Goal: Find specific page/section: Find specific page/section

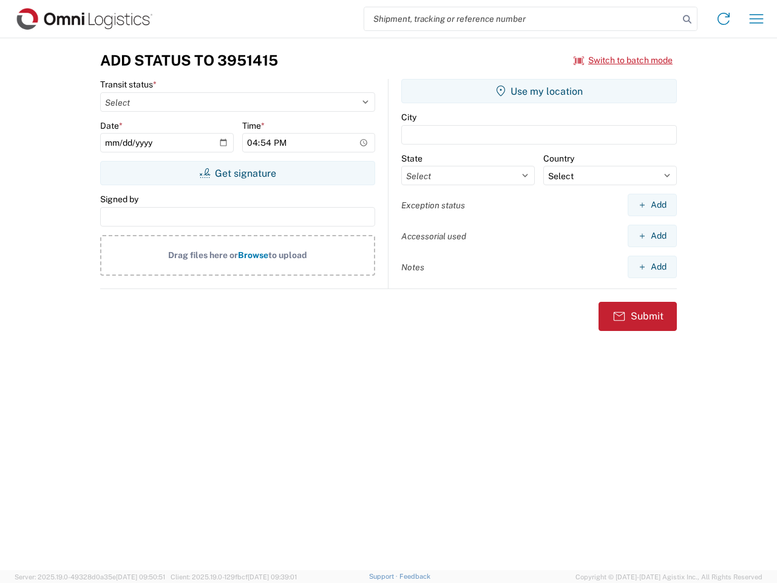
click at [521, 19] on input "search" at bounding box center [521, 18] width 314 height 23
click at [687, 19] on icon at bounding box center [686, 19] width 17 height 17
click at [723, 19] on icon at bounding box center [723, 18] width 19 height 19
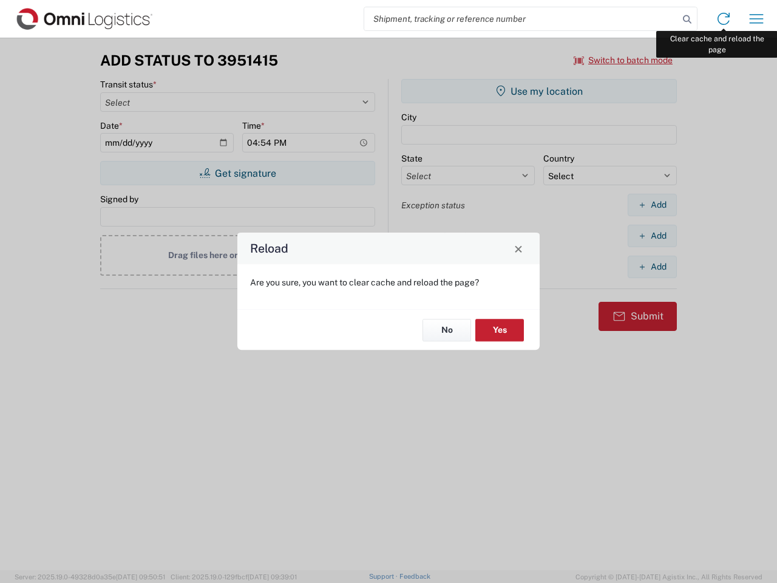
click at [756, 19] on div "Reload Are you sure, you want to clear cache and reload the page? No Yes" at bounding box center [388, 291] width 777 height 583
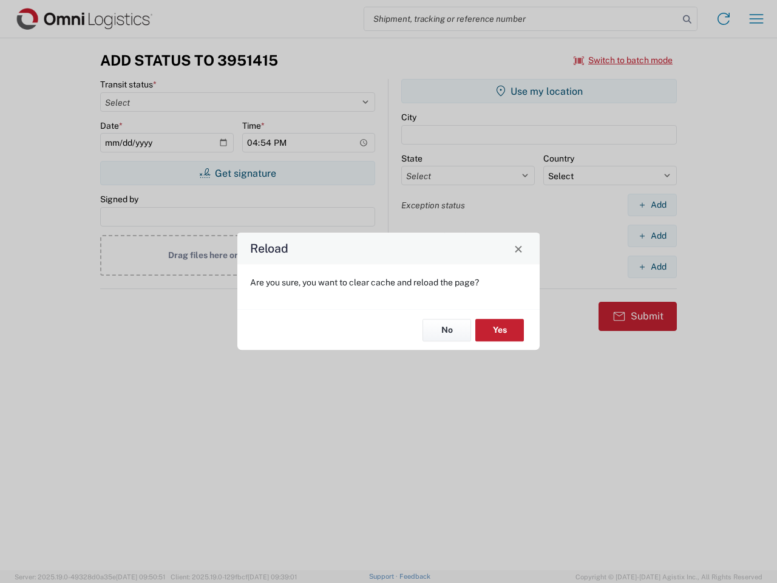
click at [623, 60] on div "Reload Are you sure, you want to clear cache and reload the page? No Yes" at bounding box center [388, 291] width 777 height 583
click at [237, 173] on div "Reload Are you sure, you want to clear cache and reload the page? No Yes" at bounding box center [388, 291] width 777 height 583
click at [539, 91] on div "Reload Are you sure, you want to clear cache and reload the page? No Yes" at bounding box center [388, 291] width 777 height 583
click at [652, 204] on div "Reload Are you sure, you want to clear cache and reload the page? No Yes" at bounding box center [388, 291] width 777 height 583
click at [652, 235] on div "Reload Are you sure, you want to clear cache and reload the page? No Yes" at bounding box center [388, 291] width 777 height 583
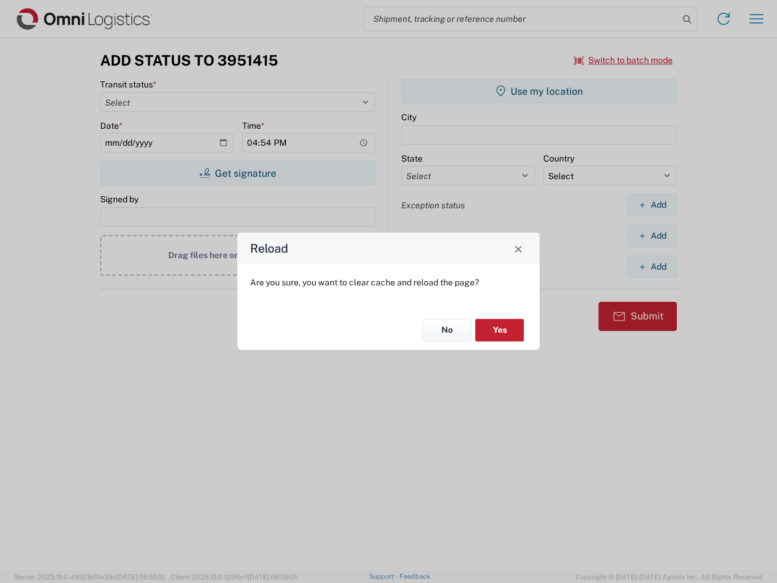
click at [652, 266] on div "Reload Are you sure, you want to clear cache and reload the page? No Yes" at bounding box center [388, 291] width 777 height 583
